Goal: Task Accomplishment & Management: Complete application form

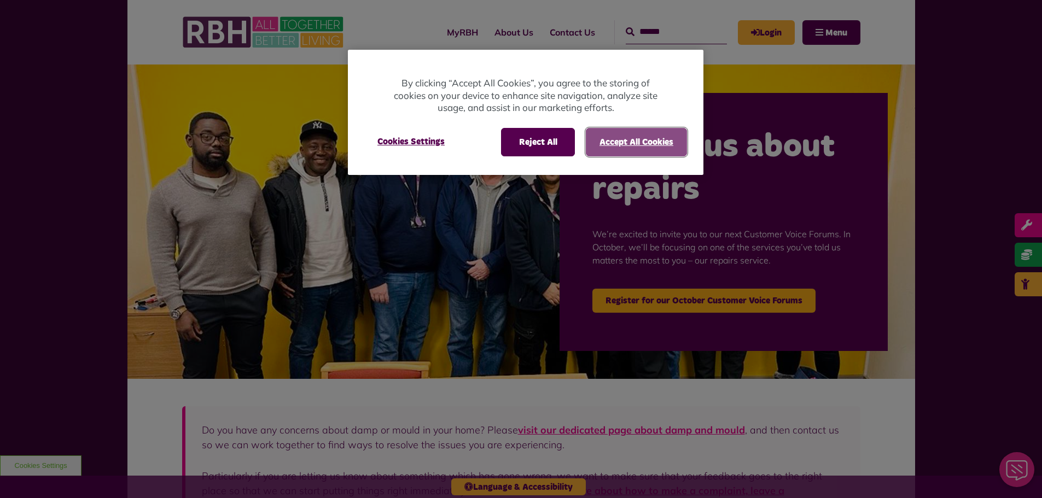
click at [618, 138] on button "Accept All Cookies" at bounding box center [636, 142] width 101 height 28
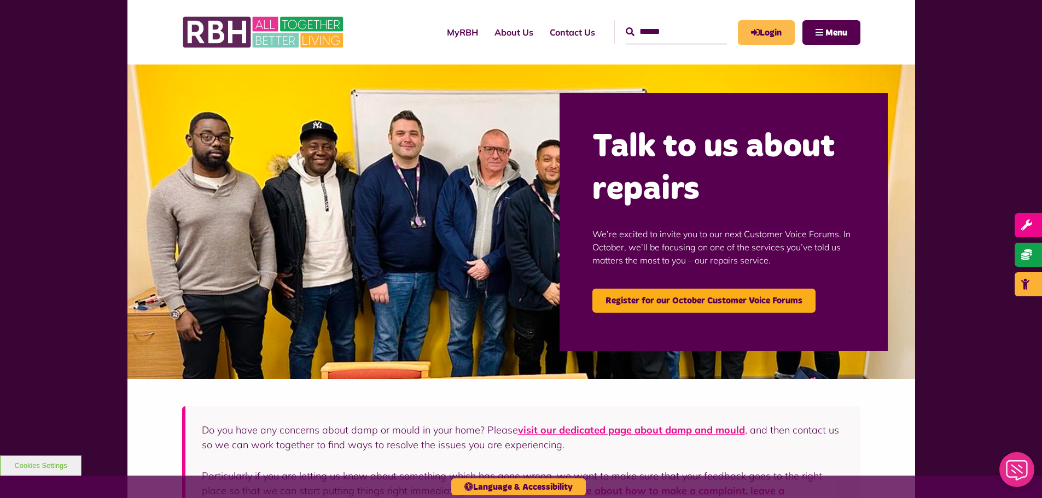
click at [776, 33] on link "Login" at bounding box center [766, 32] width 57 height 25
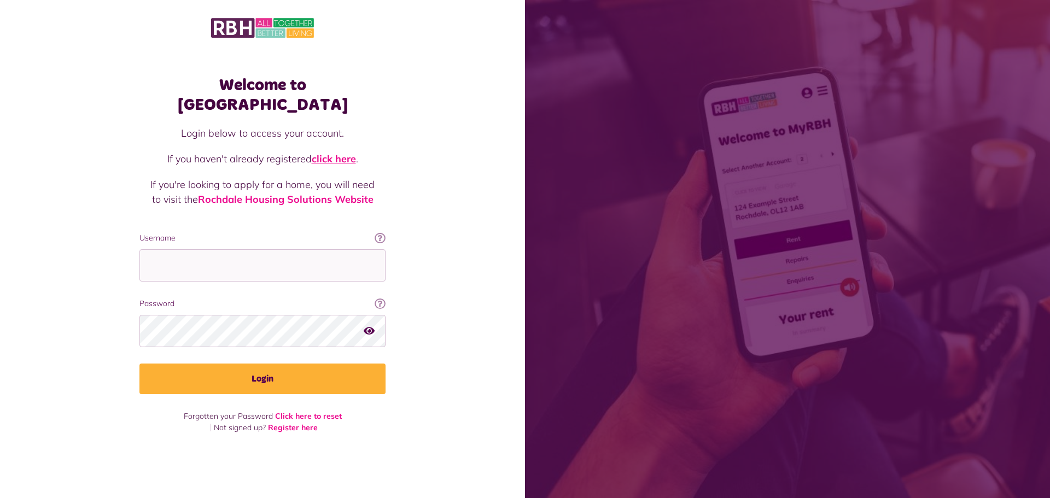
click at [339, 153] on link "click here" at bounding box center [334, 159] width 44 height 13
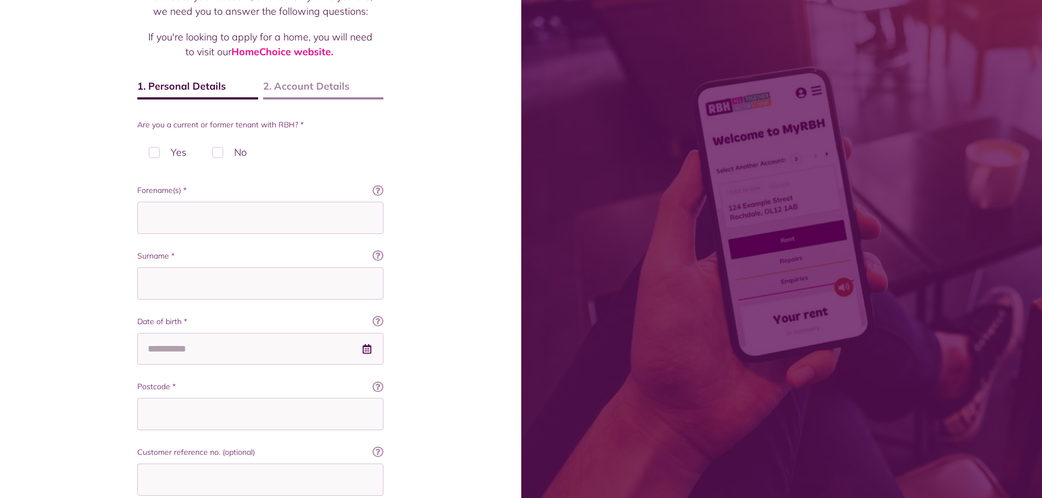
scroll to position [109, 0]
click at [220, 147] on label "No" at bounding box center [229, 150] width 57 height 32
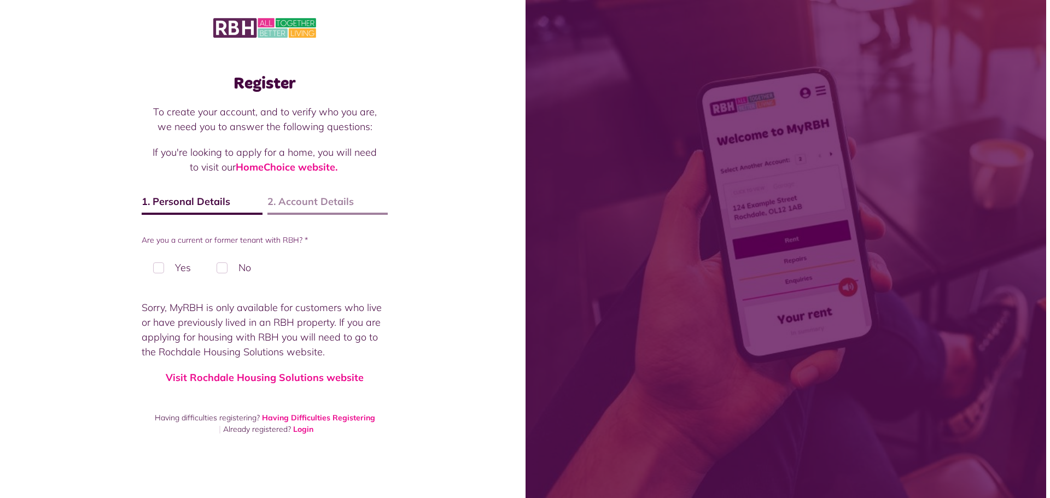
scroll to position [0, 0]
